Goal: Navigation & Orientation: Understand site structure

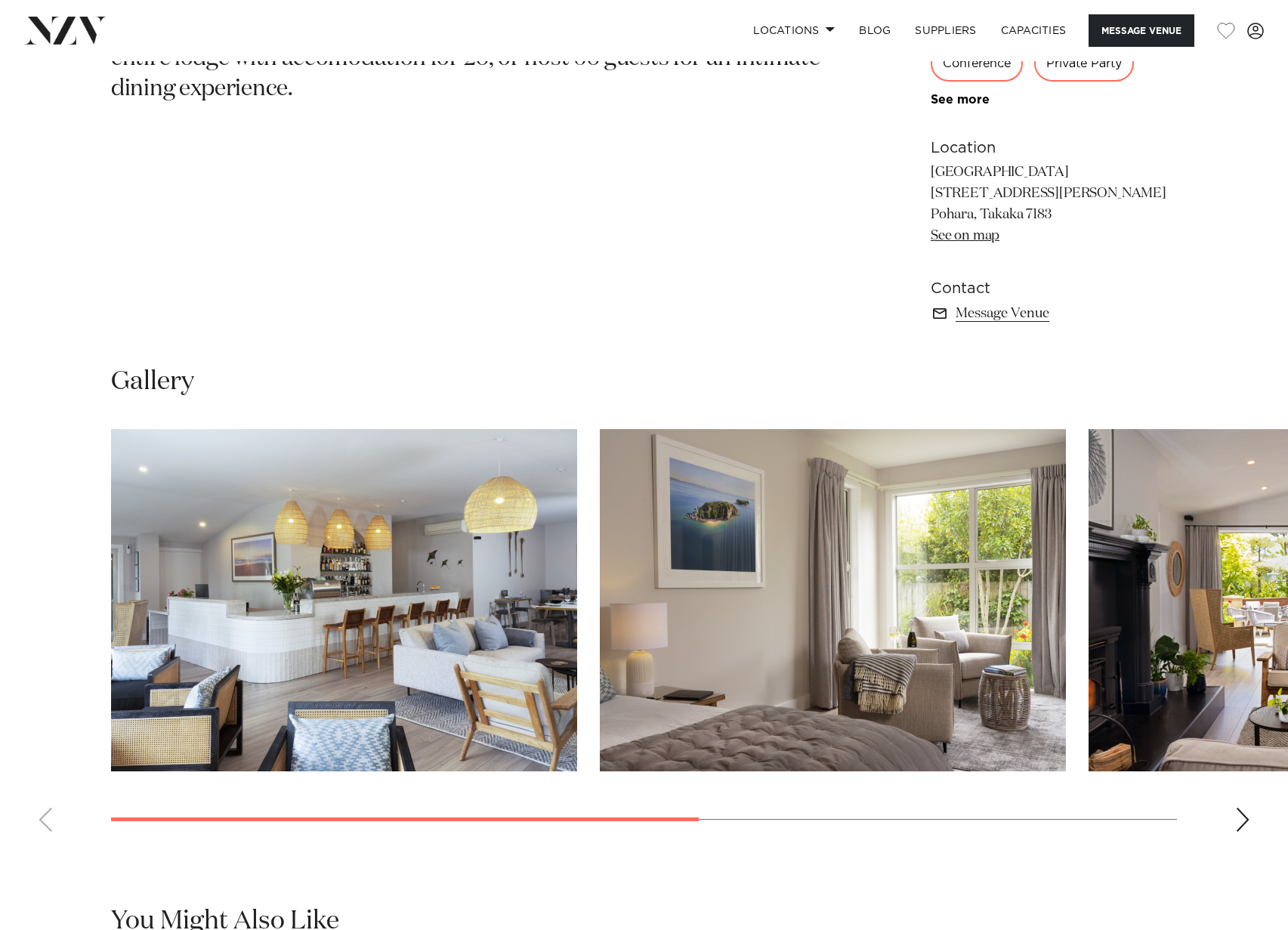
scroll to position [1022, 0]
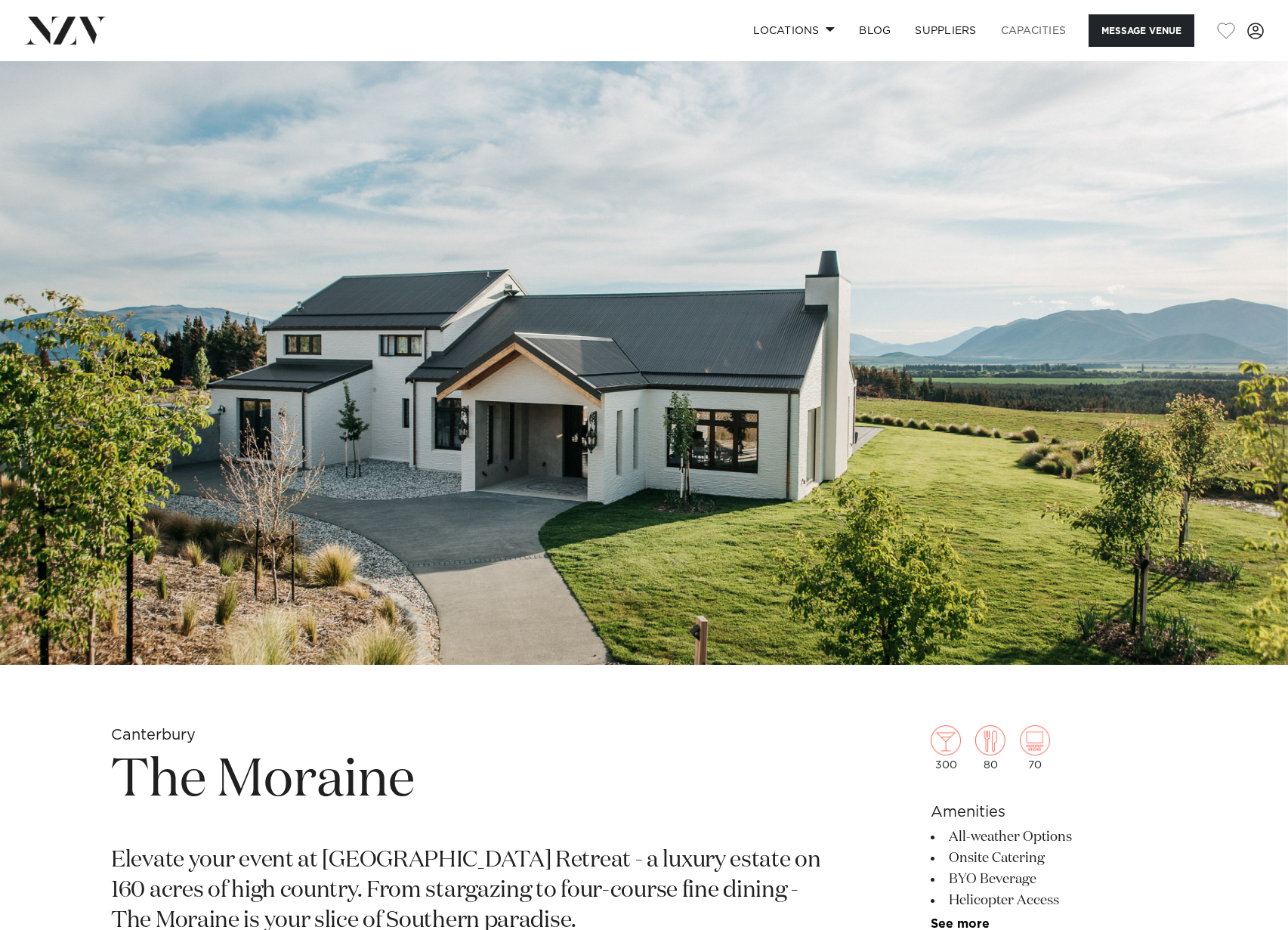
click at [1053, 19] on link "Capacities" at bounding box center [1033, 31] width 90 height 33
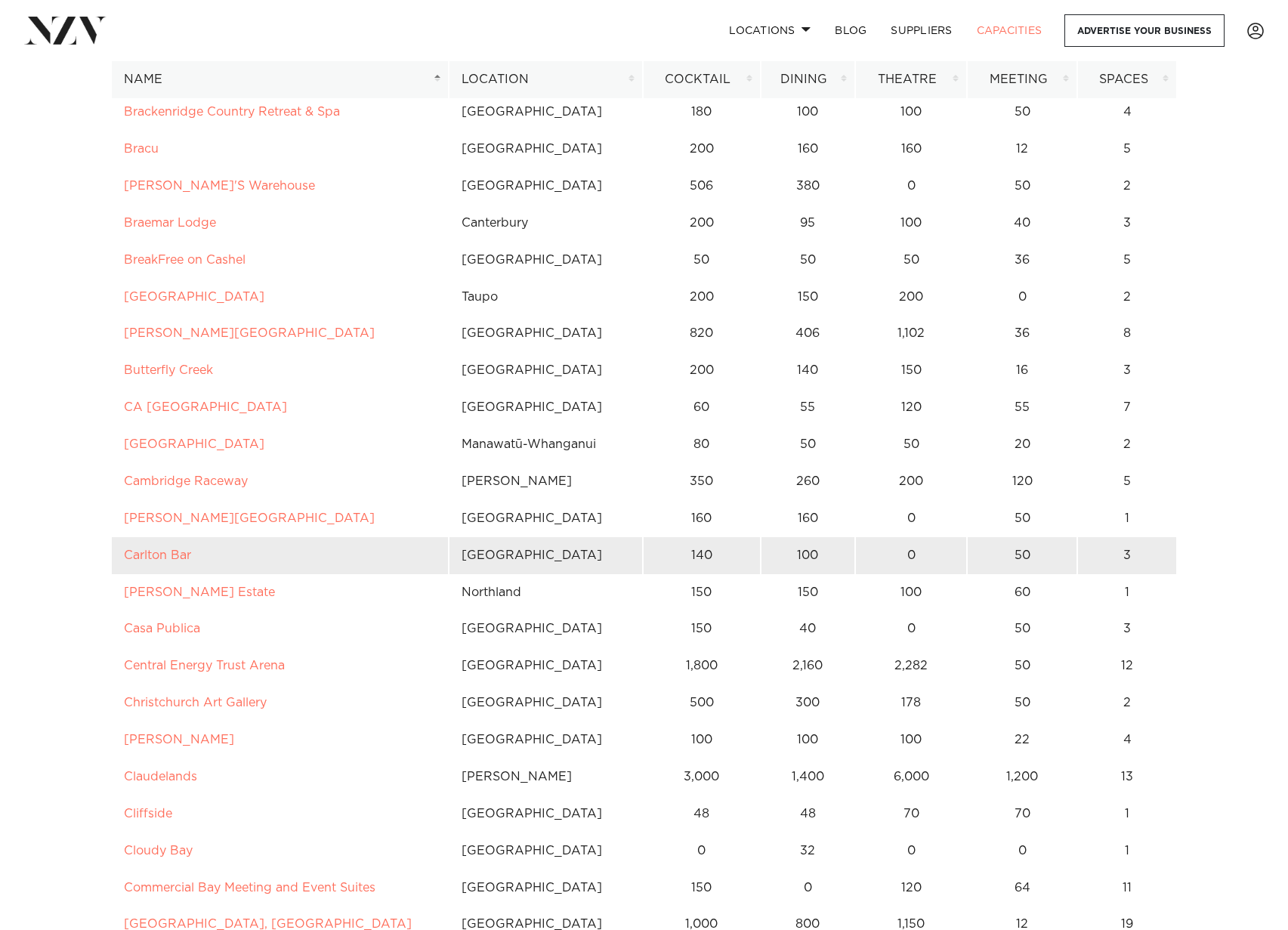
scroll to position [1376, 0]
